Goal: Task Accomplishment & Management: Complete application form

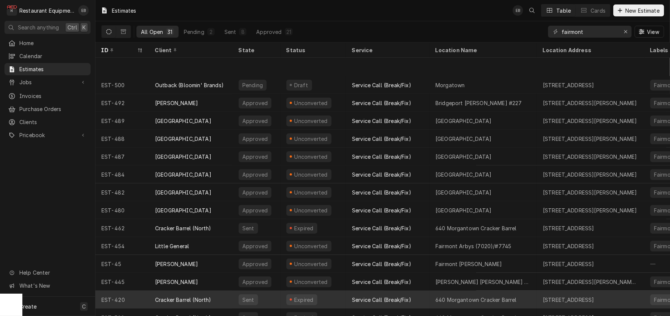
scroll to position [286, 0]
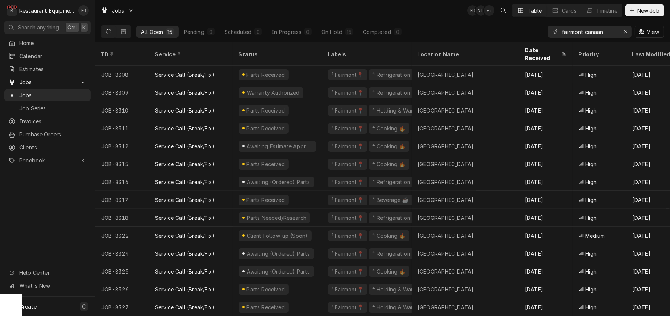
scroll to position [23, 0]
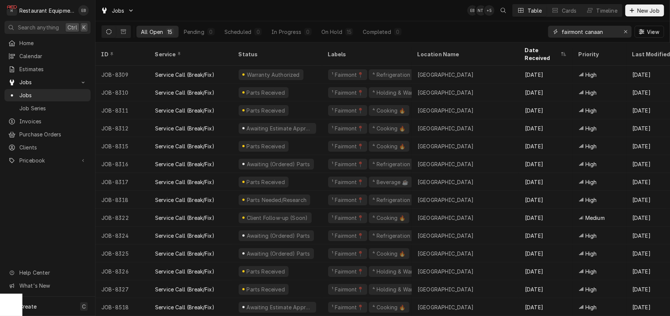
drag, startPoint x: 601, startPoint y: 30, endPoint x: 579, endPoint y: 37, distance: 22.9
click at [579, 37] on input "fairmont canaan" at bounding box center [589, 32] width 56 height 12
type input "fairmont"
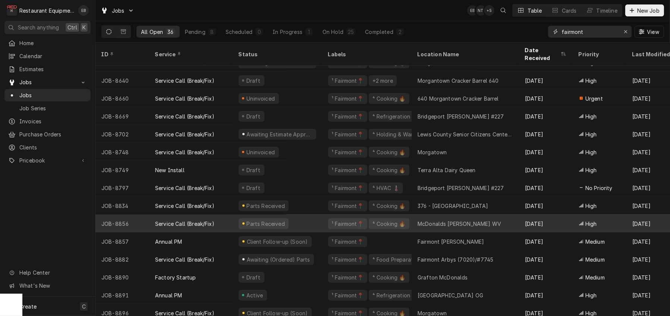
scroll to position [399, 0]
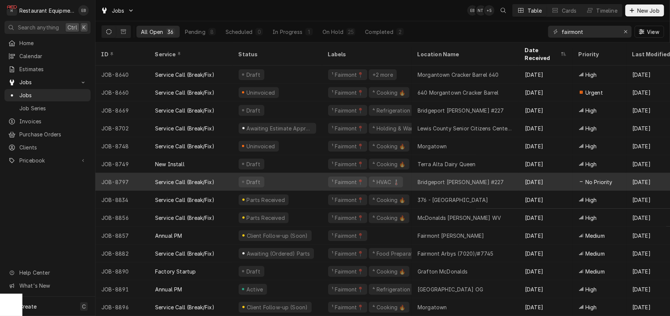
click at [446, 178] on div "Bridgeport [PERSON_NAME] #227" at bounding box center [461, 182] width 86 height 8
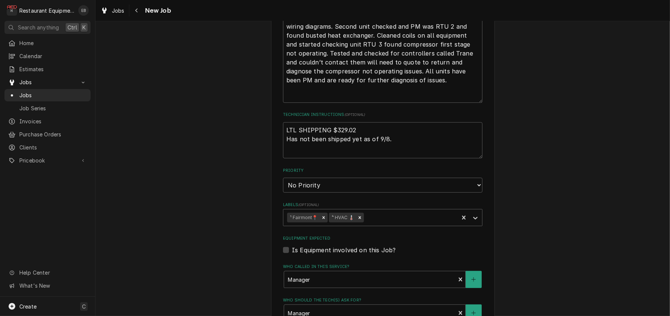
scroll to position [497, 0]
drag, startPoint x: 388, startPoint y: 183, endPoint x: 281, endPoint y: 189, distance: 107.2
click at [283, 158] on textarea "LTL SHIPPING $329.02 Has not been shipped yet as of 9/8." at bounding box center [382, 139] width 199 height 37
type textarea "x"
type textarea "LTL SHIPPING $329.02"
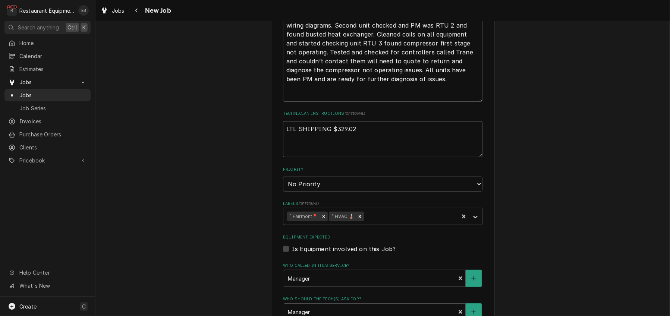
type textarea "x"
type textarea "LTL SHIPPING $329.02"
click at [406, 117] on label "Technician Instructions ( optional )" at bounding box center [382, 114] width 199 height 6
click at [406, 158] on textarea "LTL SHIPPING $329.02" at bounding box center [382, 139] width 199 height 37
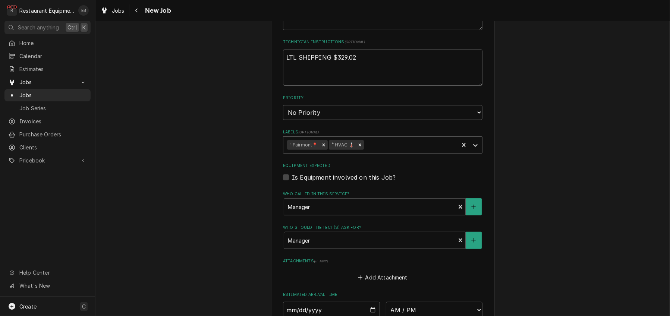
scroll to position [572, 0]
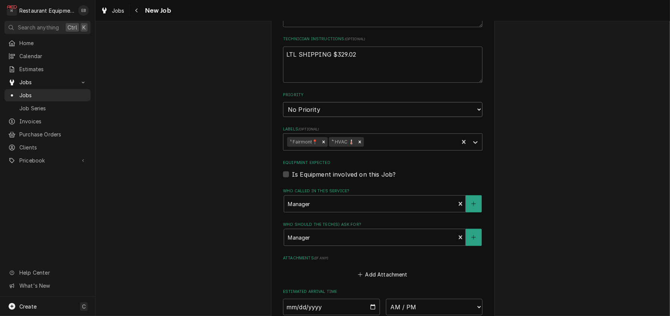
click at [376, 117] on select "No Priority Urgent High Medium Low" at bounding box center [382, 109] width 199 height 15
select select "3"
click at [283, 117] on select "No Priority Urgent High Medium Low" at bounding box center [382, 109] width 199 height 15
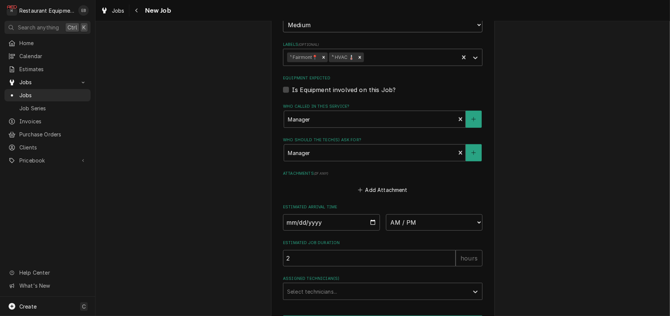
scroll to position [721, 0]
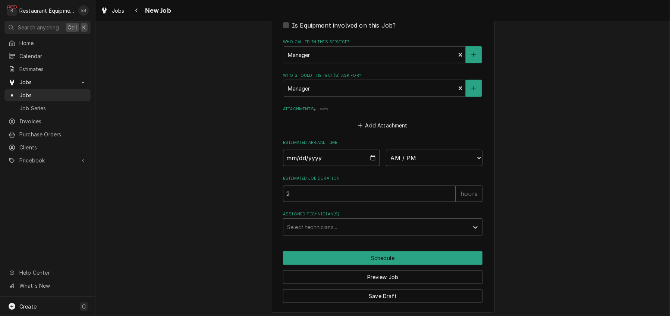
click at [374, 166] on input "Date" at bounding box center [331, 158] width 97 height 16
type textarea "x"
type input "2025-09-16"
click at [432, 166] on select "AM / PM 6:00 AM 6:15 AM 6:30 AM 6:45 AM 7:00 AM 7:15 AM 7:30 AM 7:45 AM 8:00 AM…" at bounding box center [434, 158] width 97 height 16
type textarea "x"
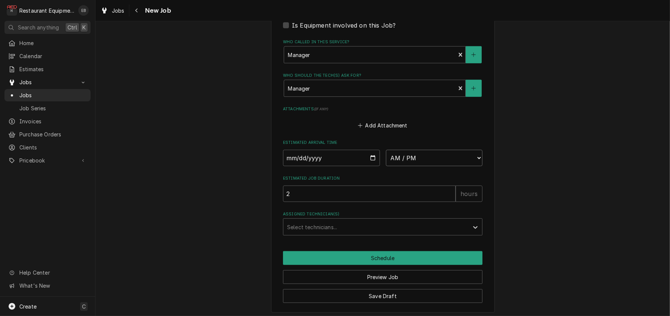
select select "13:30:00"
click at [386, 166] on select "AM / PM 6:00 AM 6:15 AM 6:30 AM 6:45 AM 7:00 AM 7:15 AM 7:30 AM 7:45 AM 8:00 AM…" at bounding box center [434, 158] width 97 height 16
type textarea "x"
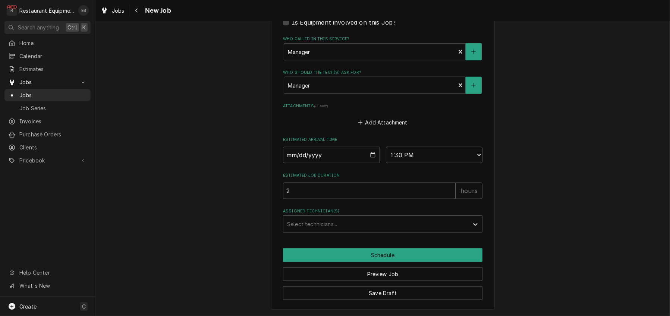
scroll to position [795, 0]
click at [361, 231] on div "Assigned Technician(s)" at bounding box center [376, 223] width 178 height 13
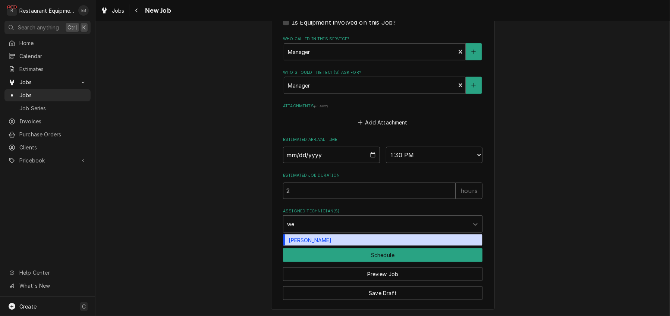
type input "wes"
click at [328, 246] on div "Wesley Fisher" at bounding box center [382, 241] width 199 height 12
type textarea "x"
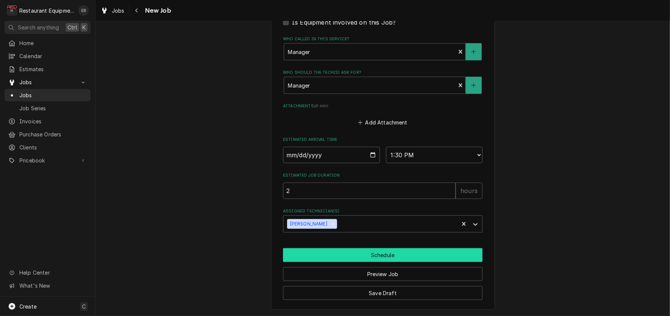
click at [330, 262] on button "Schedule" at bounding box center [382, 255] width 199 height 14
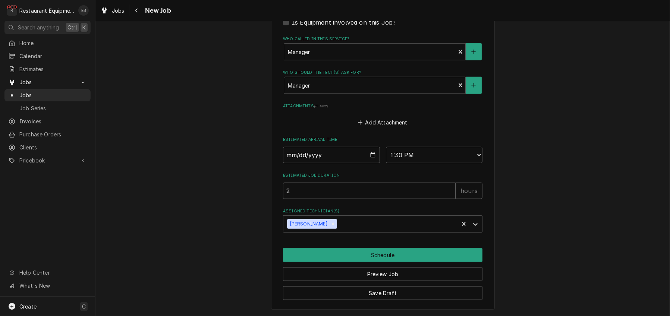
scroll to position [783, 0]
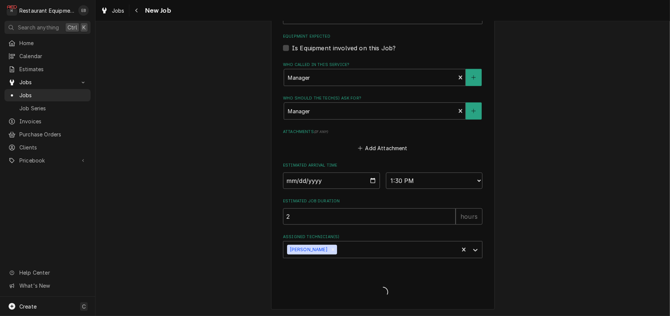
type textarea "x"
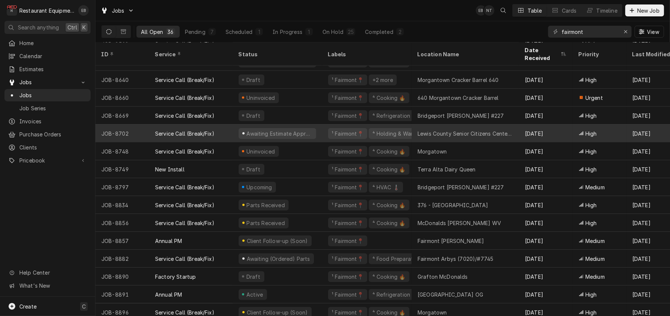
scroll to position [399, 0]
